Goal: Information Seeking & Learning: Understand process/instructions

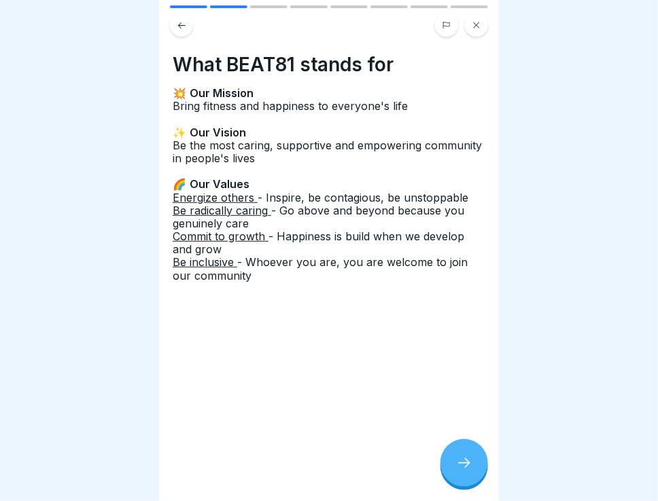
click at [182, 24] on icon at bounding box center [182, 25] width 10 height 10
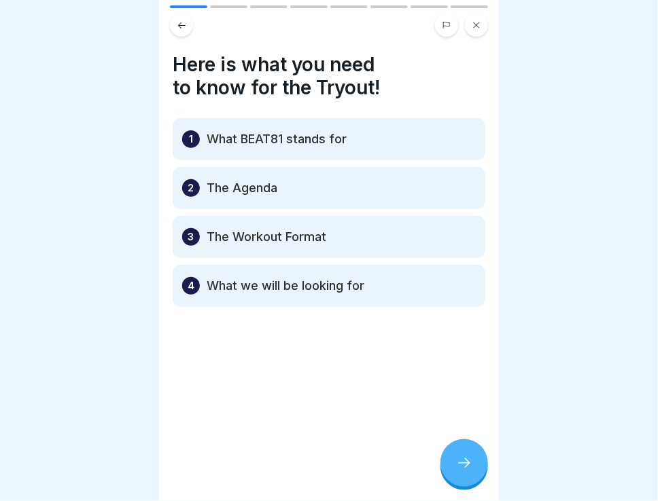
click at [226, 10] on div at bounding box center [329, 20] width 340 height 31
click at [479, 481] on div at bounding box center [464, 464] width 48 height 48
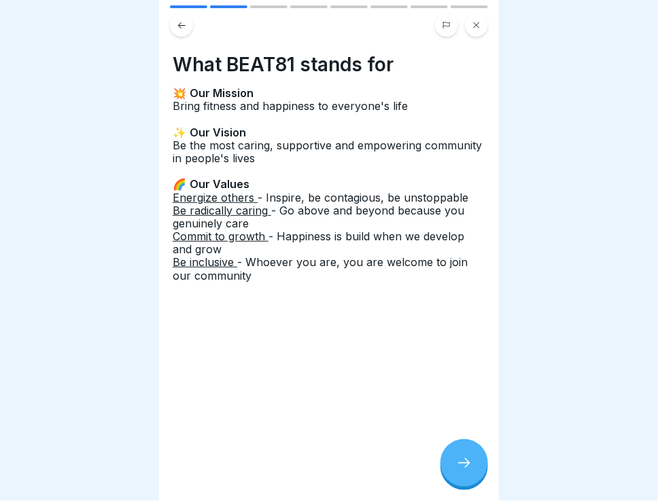
click at [479, 481] on div at bounding box center [464, 464] width 48 height 48
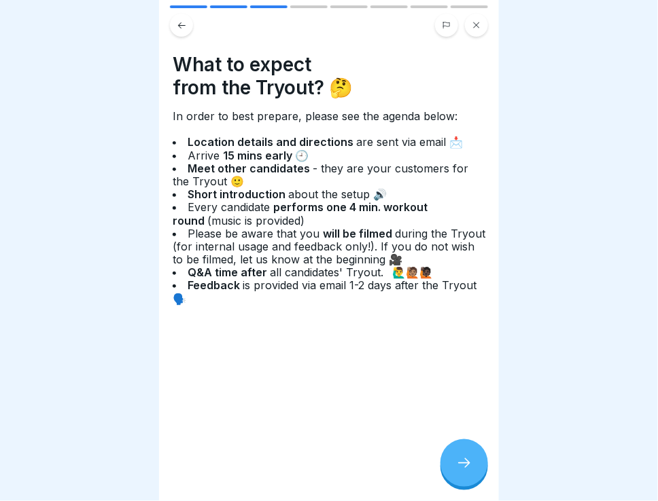
click at [377, 193] on span "about the setup 🔊" at bounding box center [339, 195] width 102 height 14
click at [471, 457] on div at bounding box center [464, 464] width 48 height 48
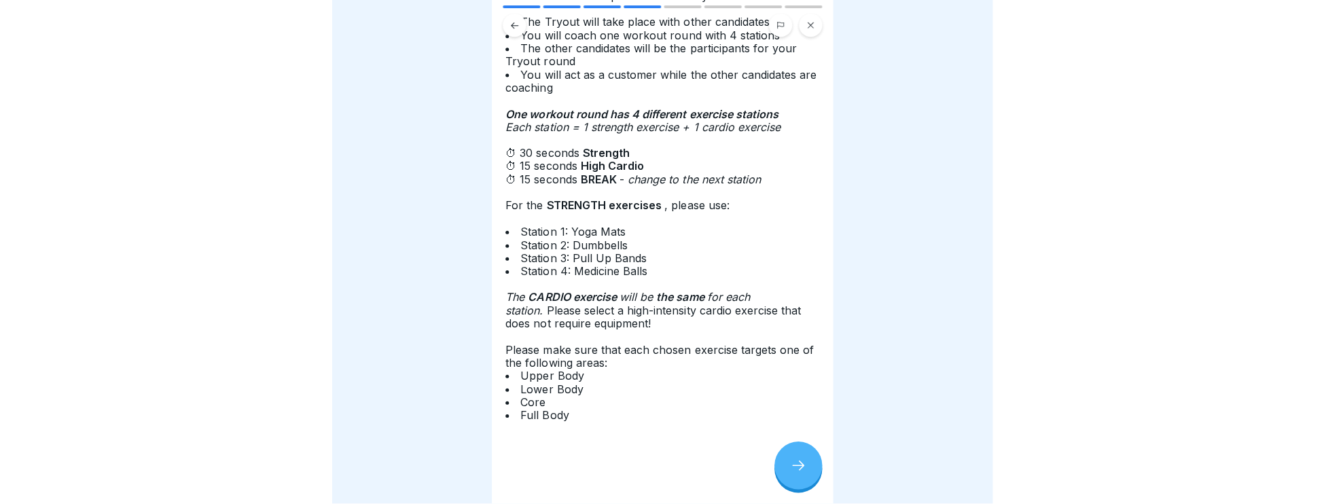
scroll to position [94, 0]
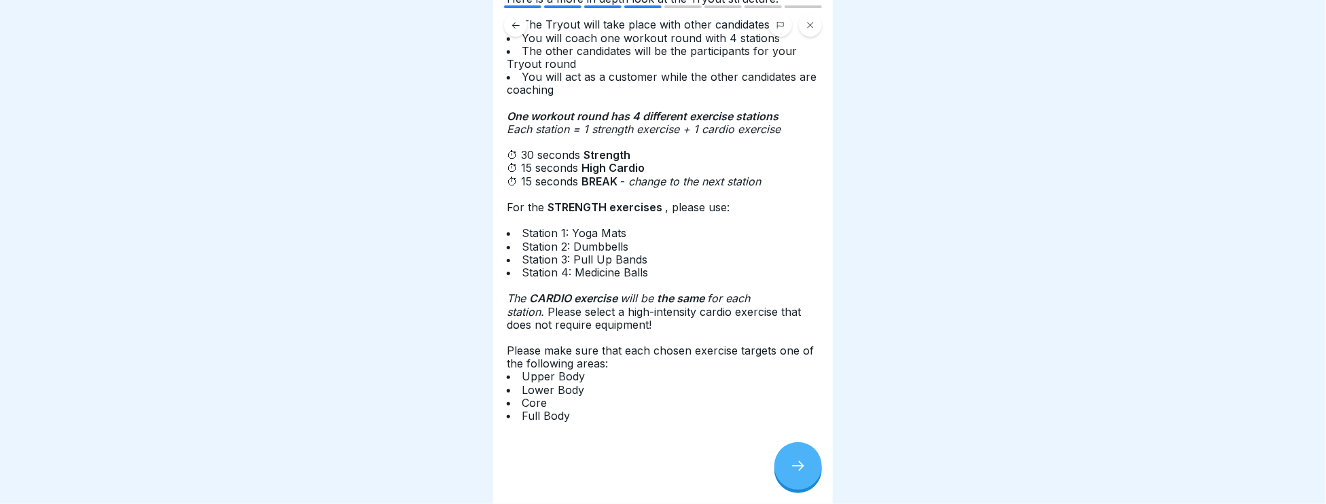
click at [657, 471] on icon at bounding box center [798, 466] width 16 height 16
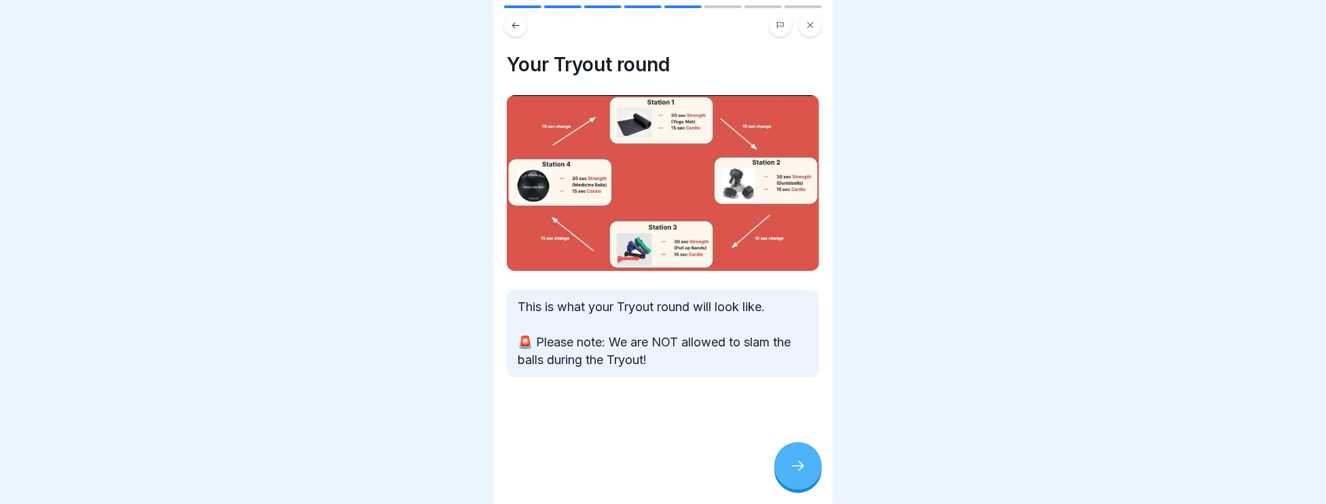
click at [657, 471] on icon at bounding box center [798, 466] width 16 height 16
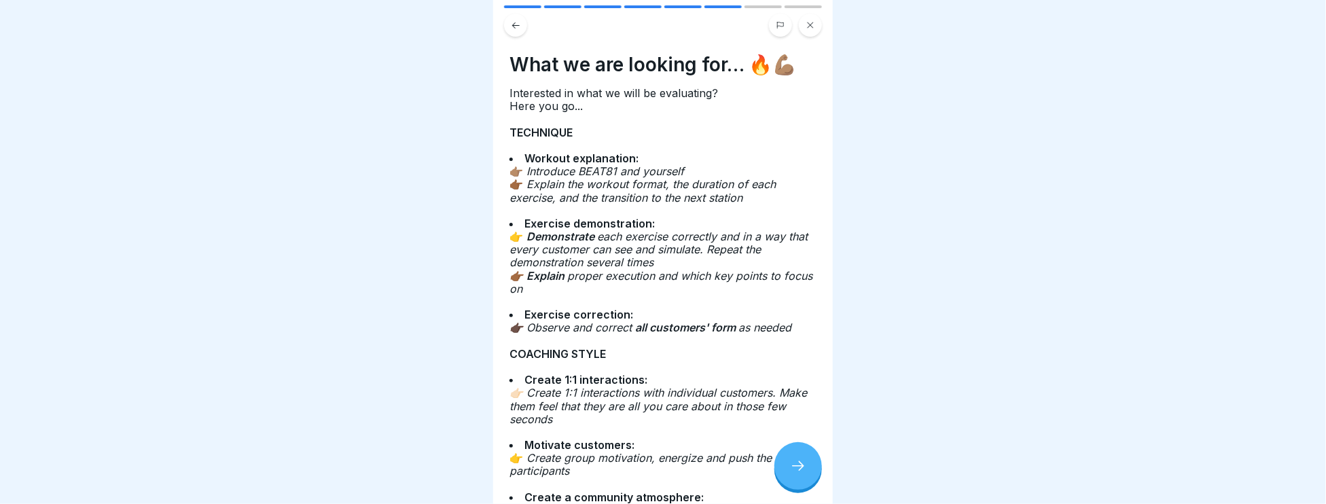
click at [580, 171] on em "Introduce BEAT81 and yourself" at bounding box center [607, 171] width 161 height 14
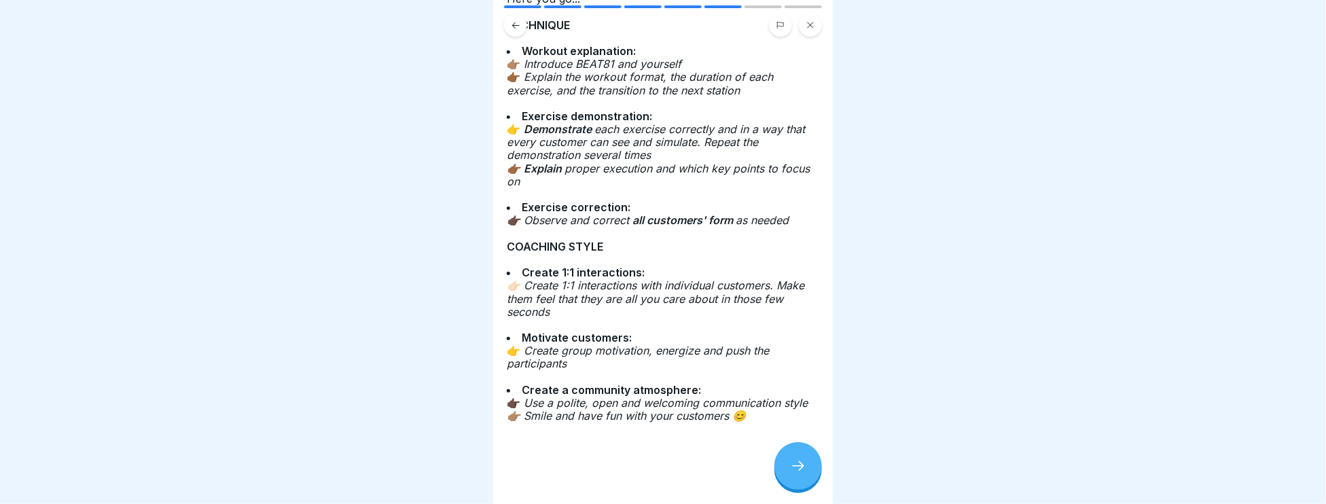
scroll to position [120, 0]
click at [657, 467] on icon at bounding box center [798, 466] width 16 height 16
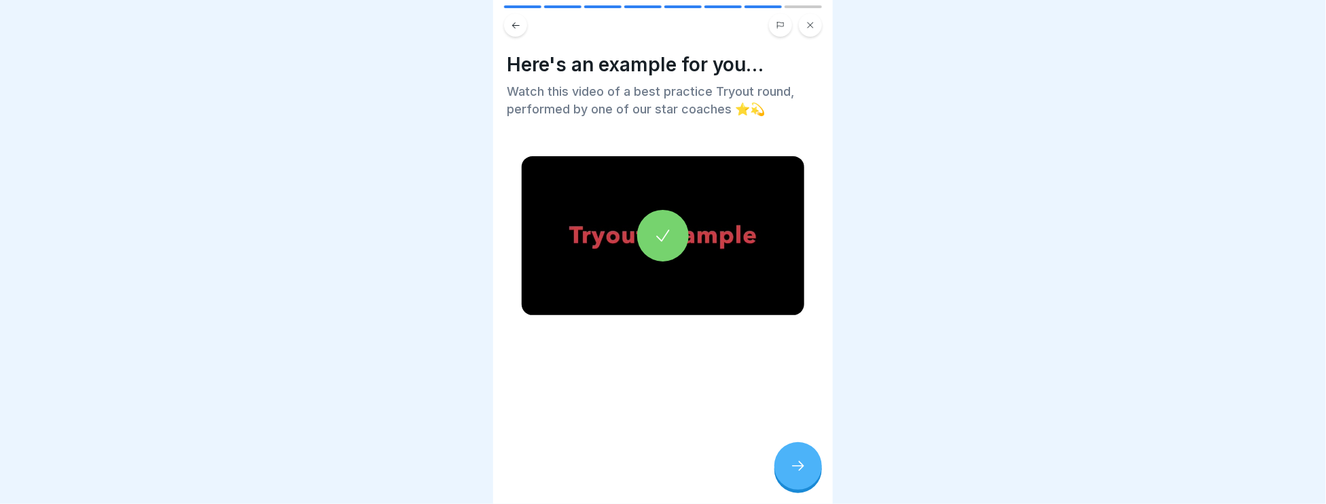
click at [655, 243] on div at bounding box center [663, 236] width 52 height 52
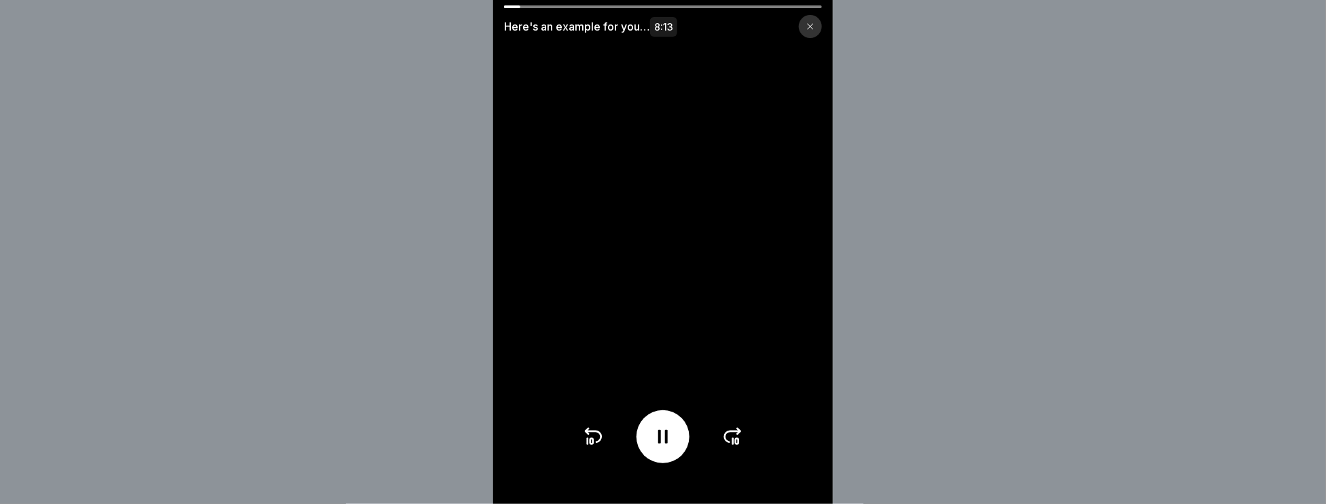
click at [657, 439] on icon at bounding box center [663, 437] width 22 height 22
click at [656, 440] on icon at bounding box center [663, 437] width 22 height 22
click at [637, 288] on video at bounding box center [663, 252] width 340 height 504
click at [657, 260] on video at bounding box center [663, 252] width 340 height 504
click at [657, 447] on icon at bounding box center [663, 437] width 22 height 22
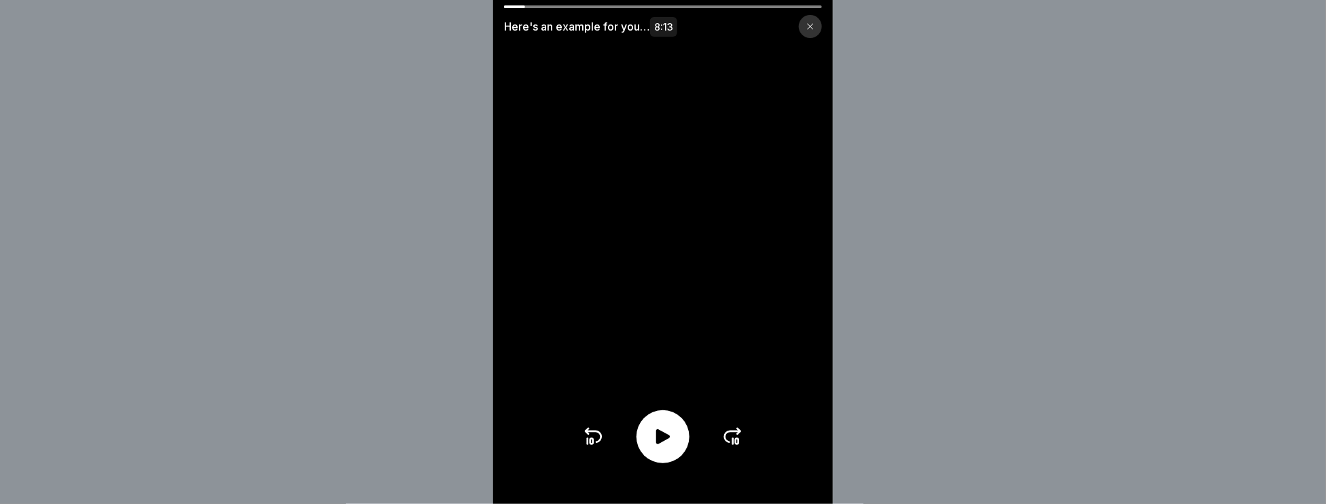
click at [361, 189] on div "Here's an example for you… 8:13" at bounding box center [663, 252] width 1326 height 504
